Goal: Task Accomplishment & Management: Use online tool/utility

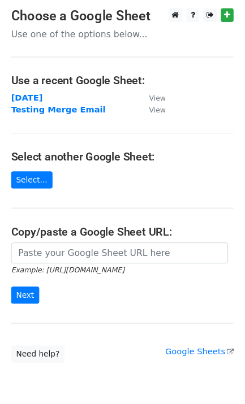
scroll to position [50, 0]
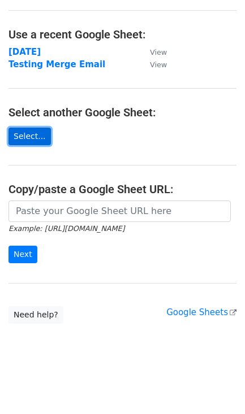
click at [31, 140] on link "Select..." at bounding box center [29, 137] width 42 height 18
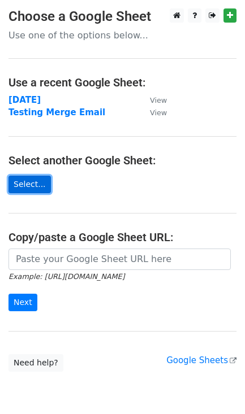
click at [20, 185] on link "Select..." at bounding box center [29, 185] width 42 height 18
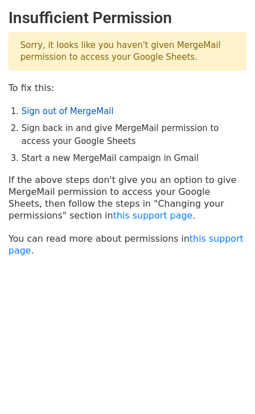
click at [56, 112] on link "Sign out of MergeMail" at bounding box center [67, 111] width 92 height 10
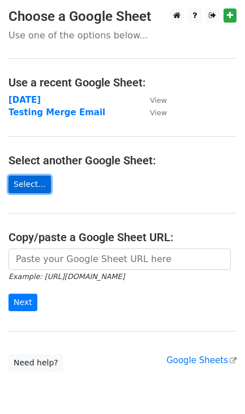
click at [20, 181] on link "Select..." at bounding box center [29, 185] width 42 height 18
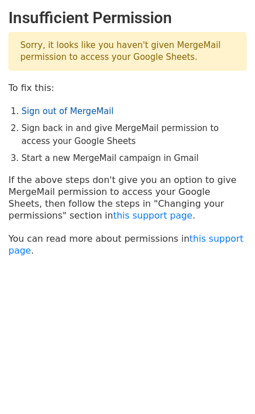
click at [60, 110] on link "Sign out of MergeMail" at bounding box center [67, 111] width 92 height 10
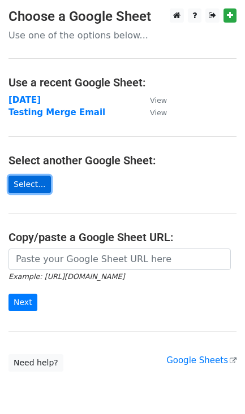
click at [30, 182] on link "Select..." at bounding box center [29, 185] width 42 height 18
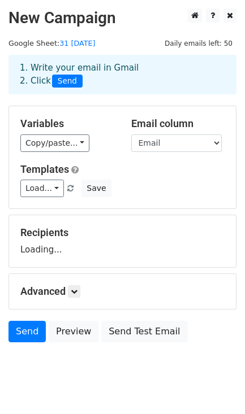
scroll to position [26, 0]
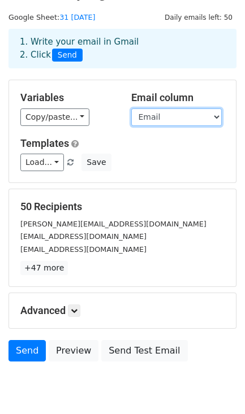
click at [158, 116] on select "Nama Nasabah Email Duplicates" at bounding box center [176, 118] width 90 height 18
click at [131, 109] on select "Nama Nasabah Email Duplicates" at bounding box center [176, 118] width 90 height 18
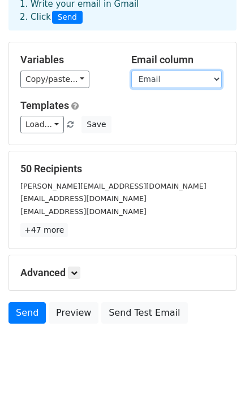
scroll to position [65, 0]
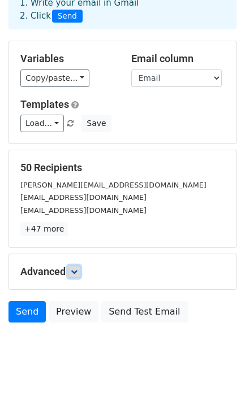
click at [76, 272] on icon at bounding box center [74, 271] width 7 height 7
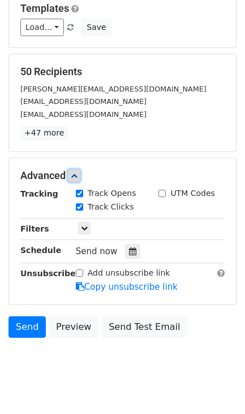
scroll to position [184, 0]
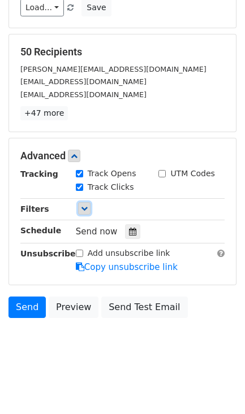
click at [83, 210] on icon at bounding box center [84, 208] width 7 height 7
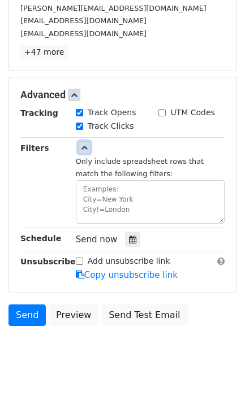
scroll to position [253, 0]
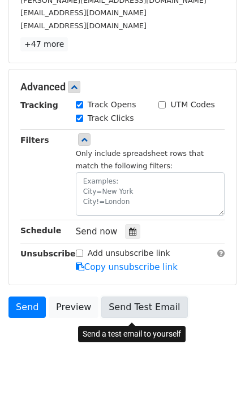
click at [125, 306] on link "Send Test Email" at bounding box center [144, 307] width 86 height 21
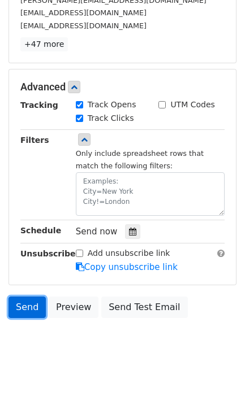
click at [23, 311] on link "Send" at bounding box center [26, 307] width 37 height 21
